Goal: Check status: Check status

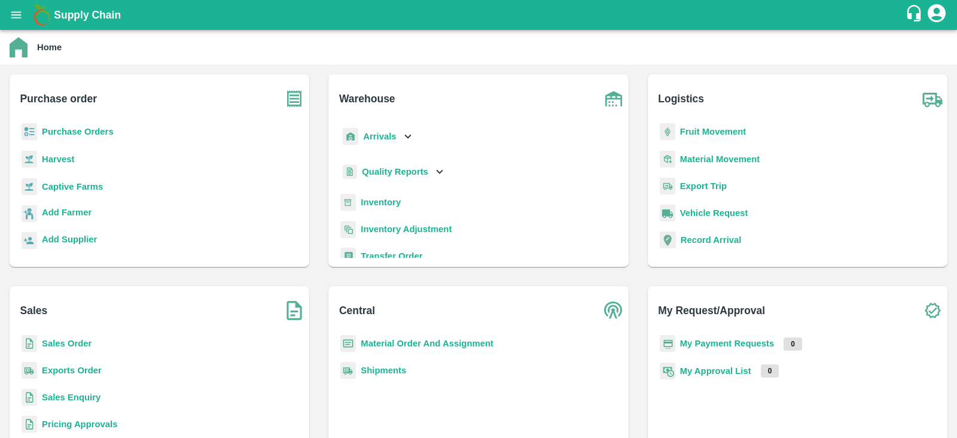
click at [74, 339] on b "Sales Order" at bounding box center [67, 344] width 50 height 10
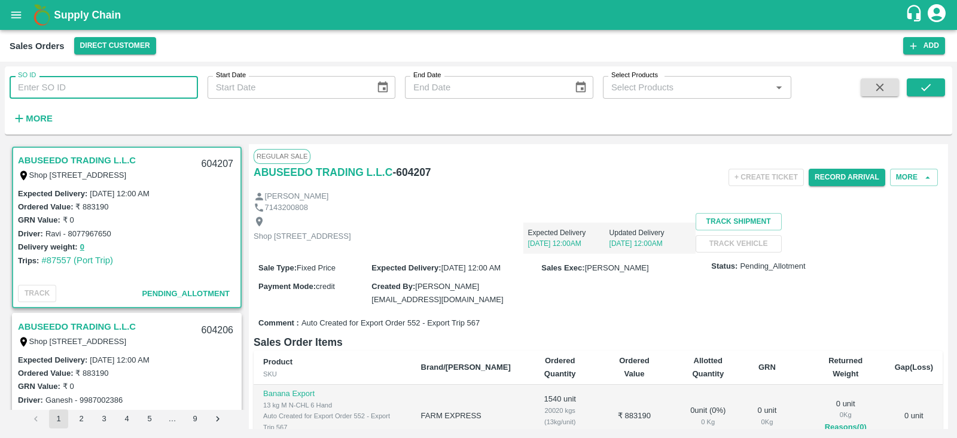
click at [110, 88] on input "SO ID" at bounding box center [104, 87] width 188 height 23
click at [93, 89] on input "SO ID" at bounding box center [104, 87] width 188 height 23
type input "593561"
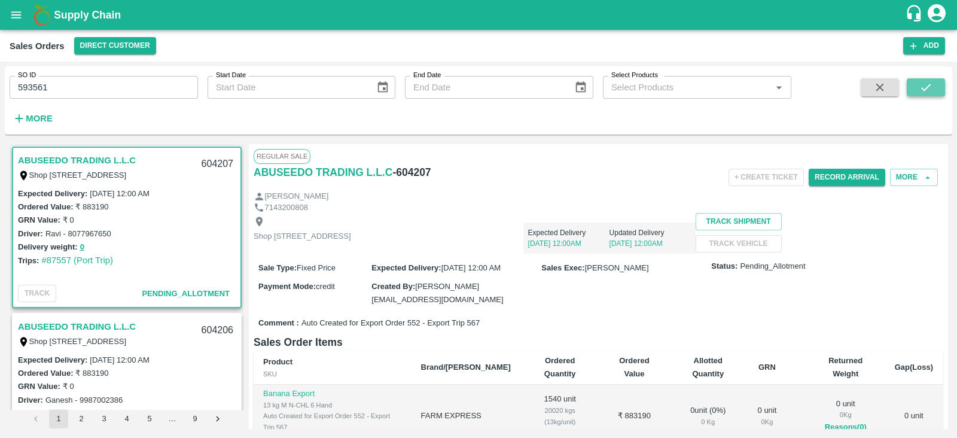
click at [922, 84] on icon "submit" at bounding box center [926, 87] width 13 height 13
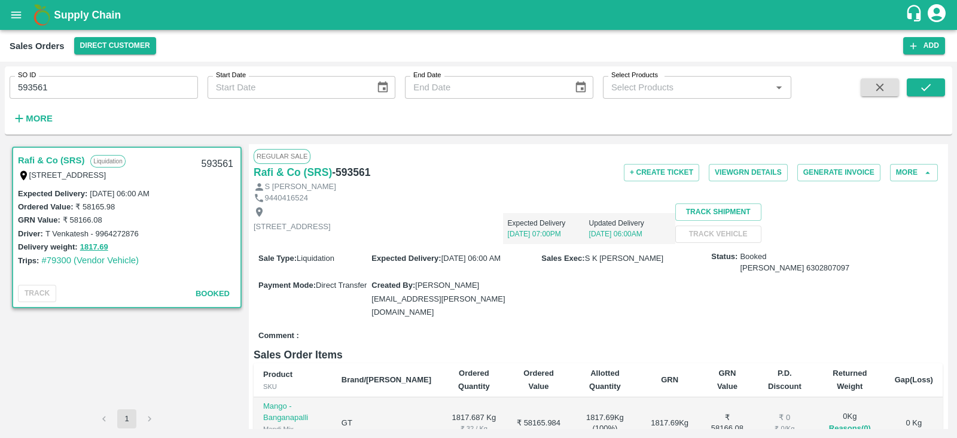
click at [66, 157] on link "Rafi & Co (SRS)" at bounding box center [51, 161] width 66 height 16
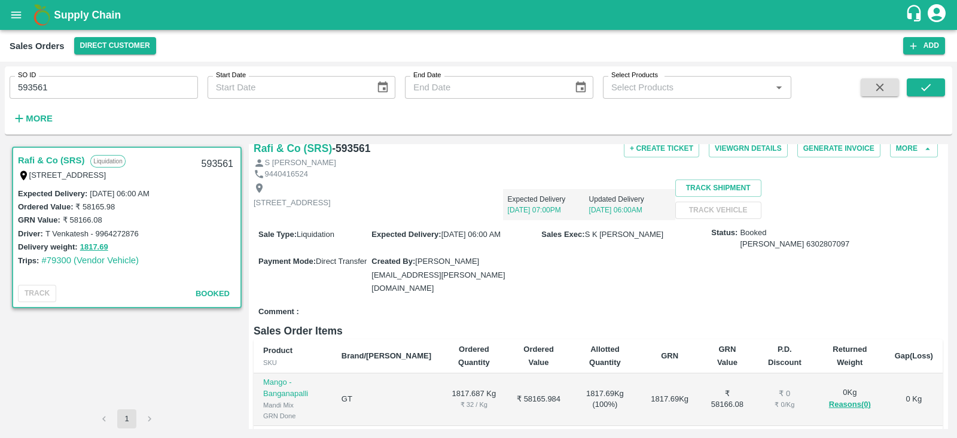
scroll to position [206, 0]
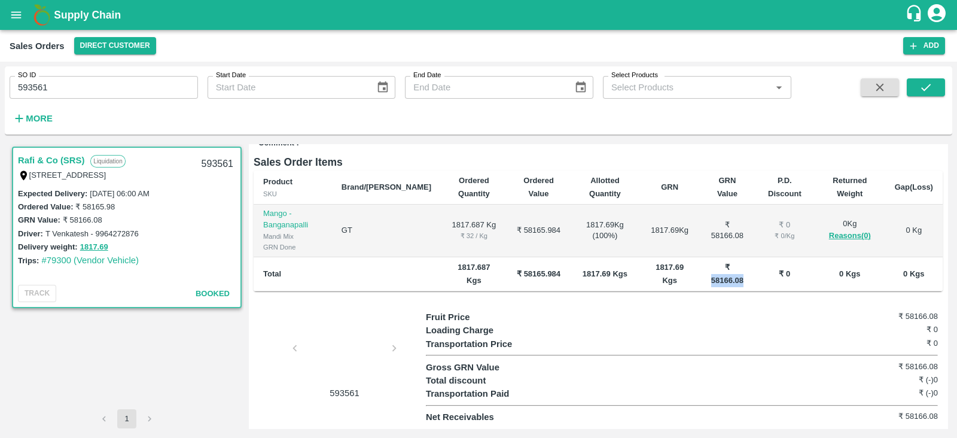
drag, startPoint x: 732, startPoint y: 278, endPoint x: 692, endPoint y: 282, distance: 40.8
click at [700, 282] on td "₹ 58166.08" at bounding box center [727, 274] width 55 height 35
copy b "58166.08"
